Goal: Answer question/provide support

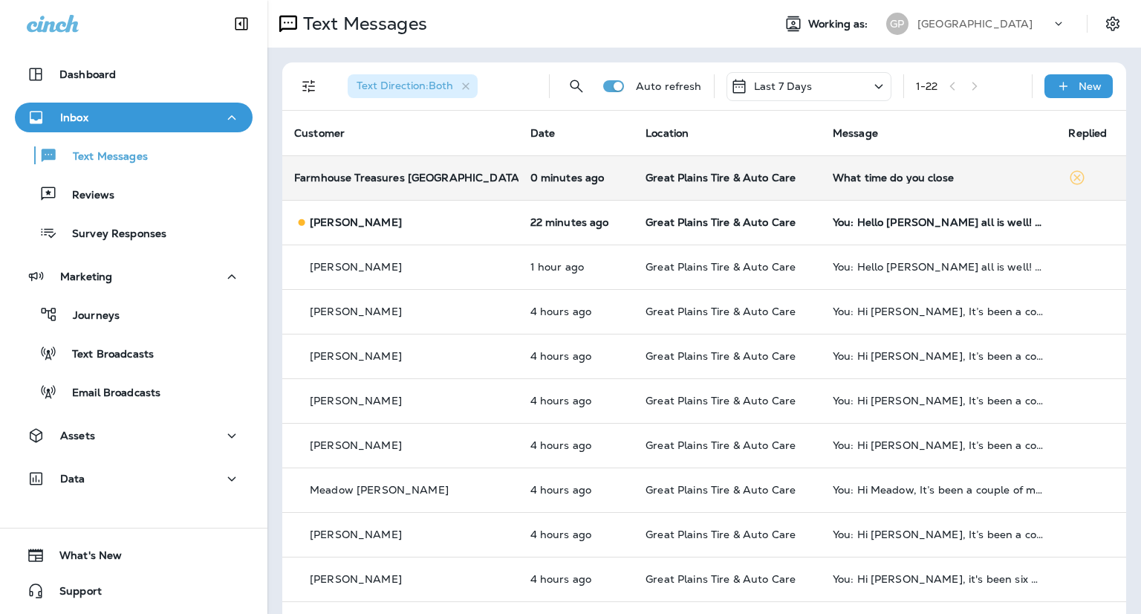
click at [854, 175] on div "What time do you close" at bounding box center [939, 178] width 212 height 12
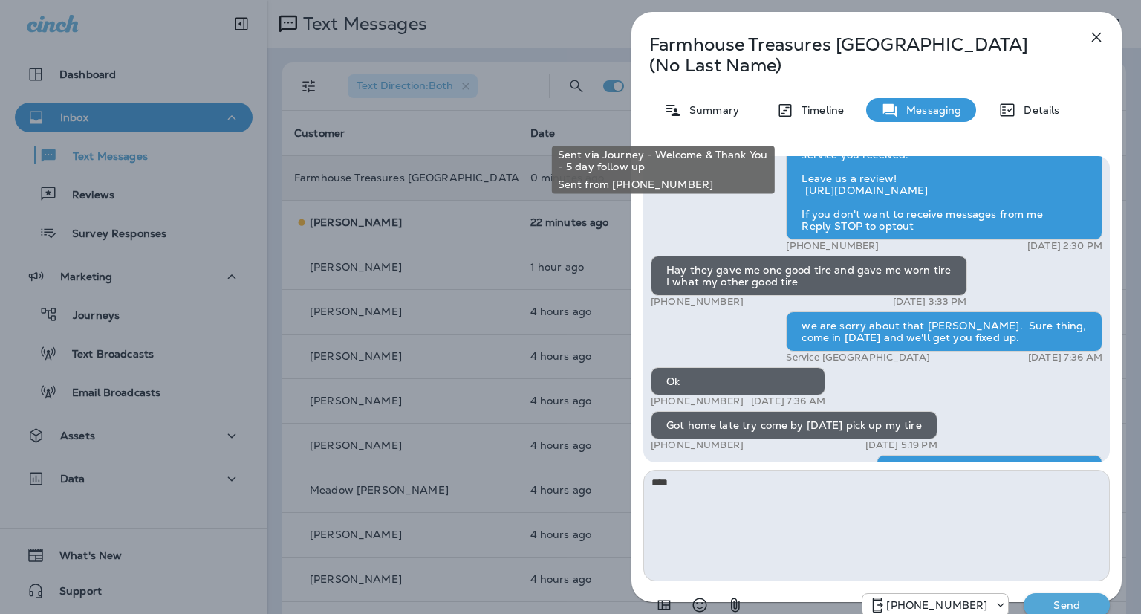
scroll to position [-7, 0]
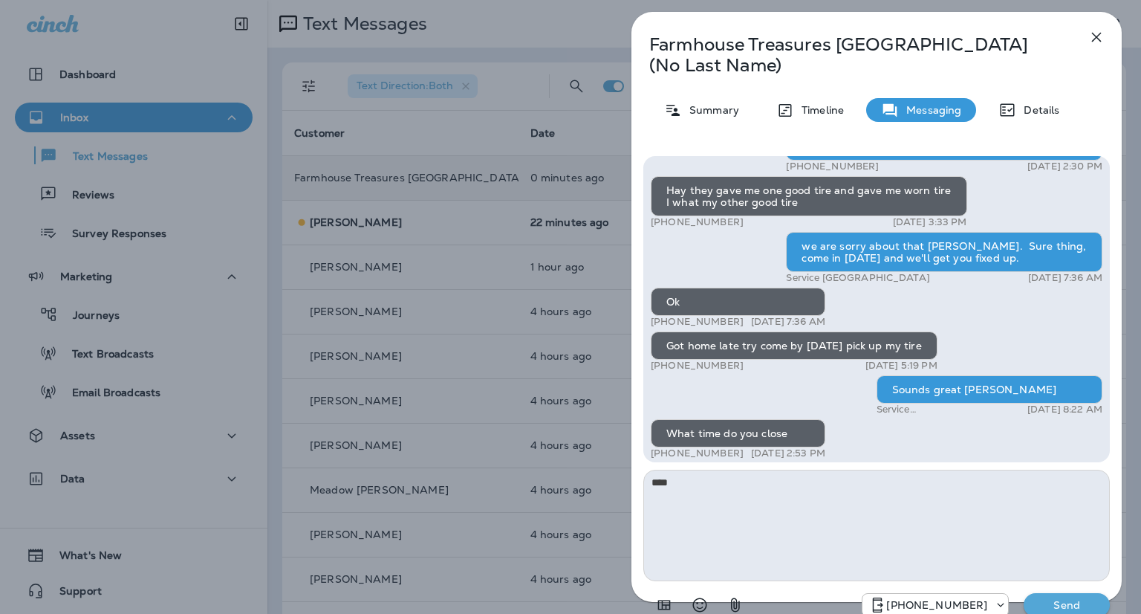
type textarea "****"
click at [1053, 598] on p "Send" at bounding box center [1067, 604] width 62 height 13
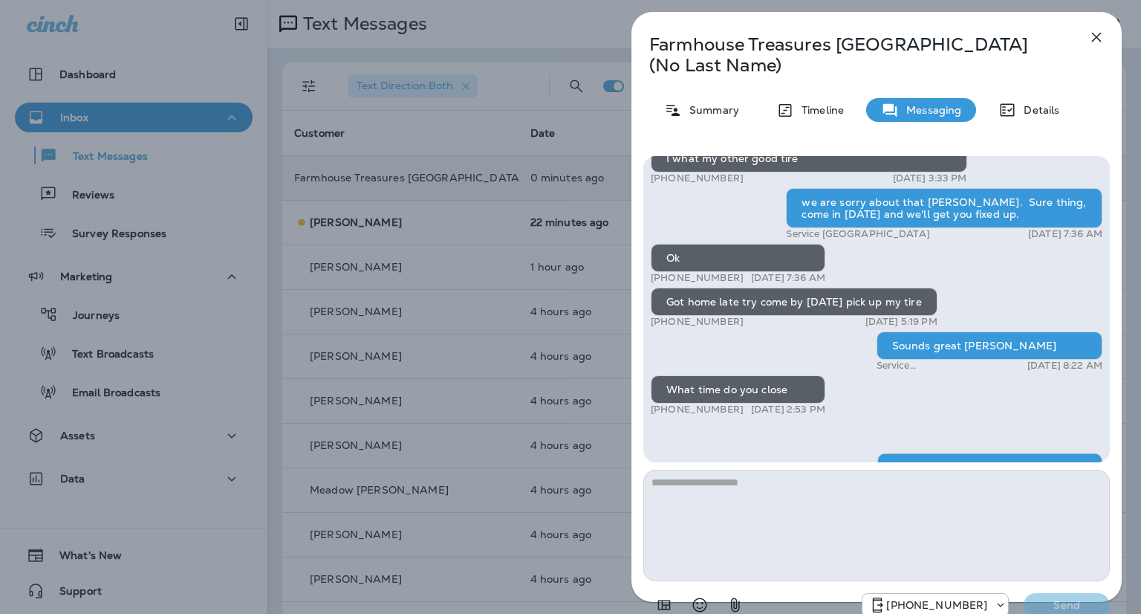
scroll to position [-51, 0]
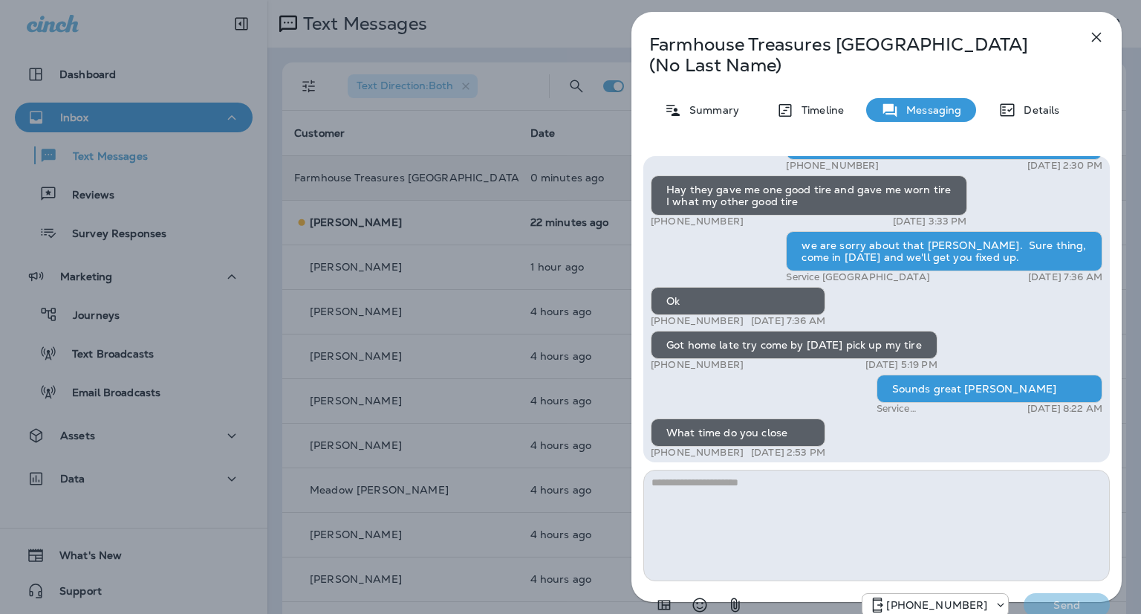
click at [432, 233] on div "Farmhouse Treasures Antique Mall (No Last Name) Summary Timeline Messaging Deta…" at bounding box center [570, 307] width 1141 height 614
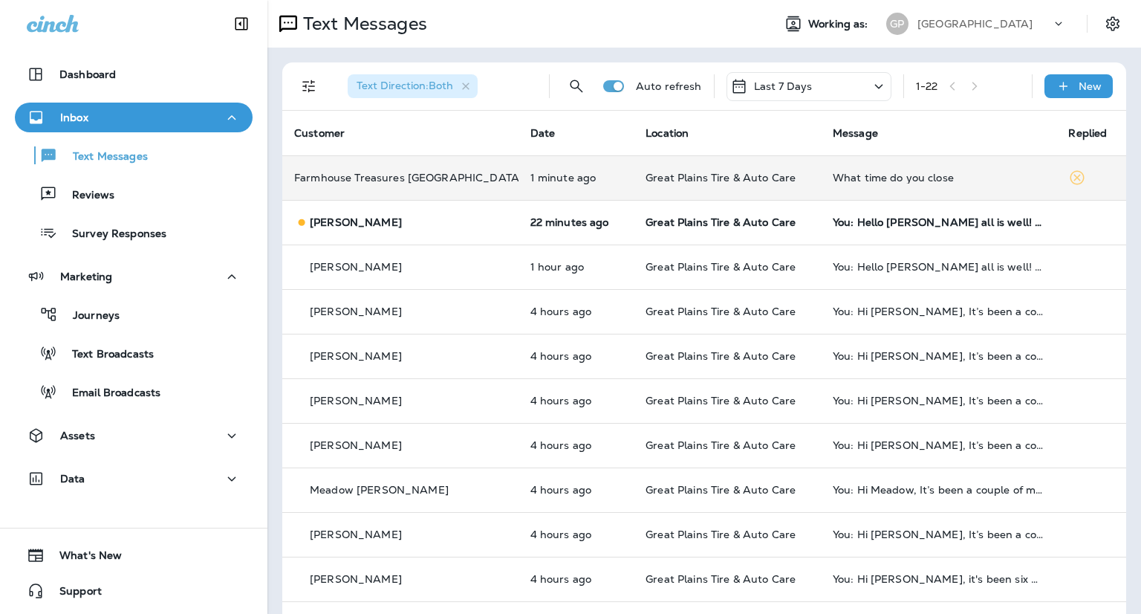
click at [884, 164] on td "What time do you close" at bounding box center [939, 177] width 236 height 45
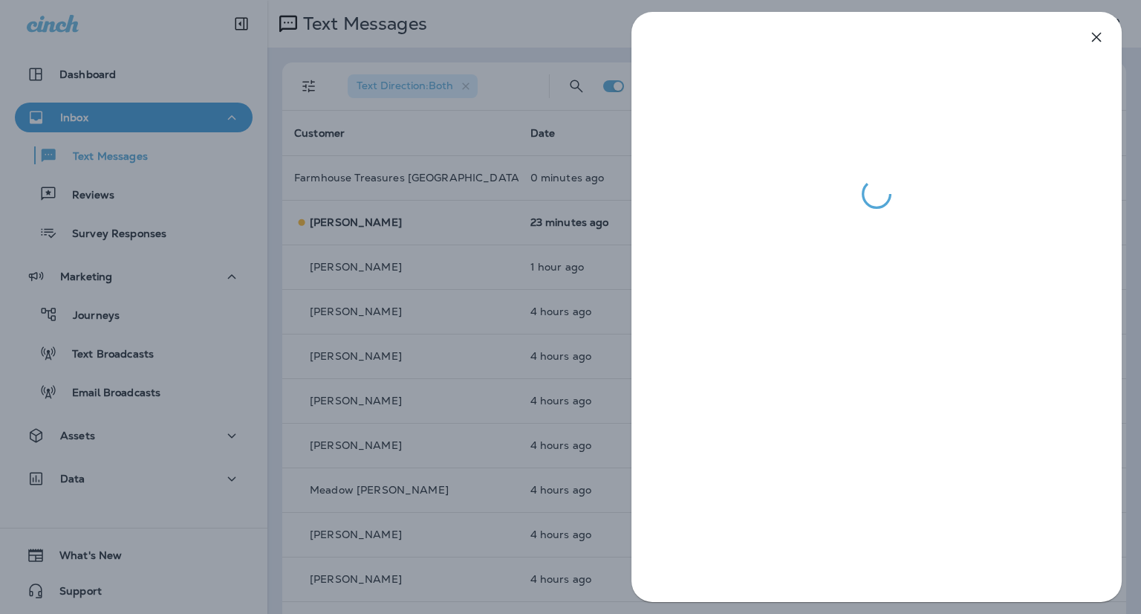
click at [116, 187] on div at bounding box center [570, 307] width 1141 height 614
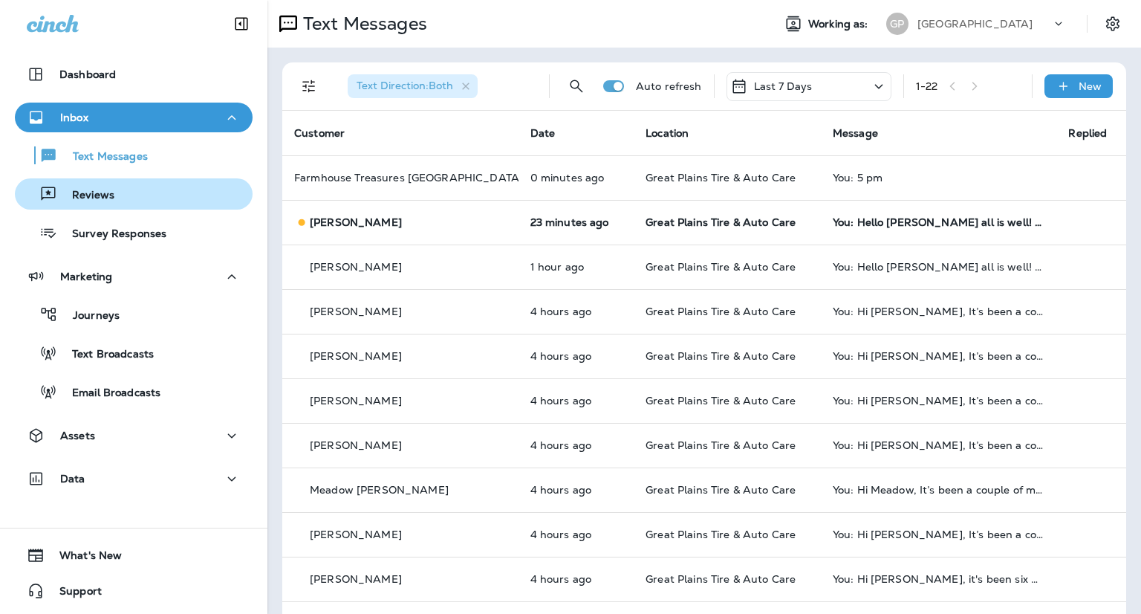
click at [97, 189] on p "Reviews" at bounding box center [85, 196] width 57 height 14
